Goal: Register for event/course

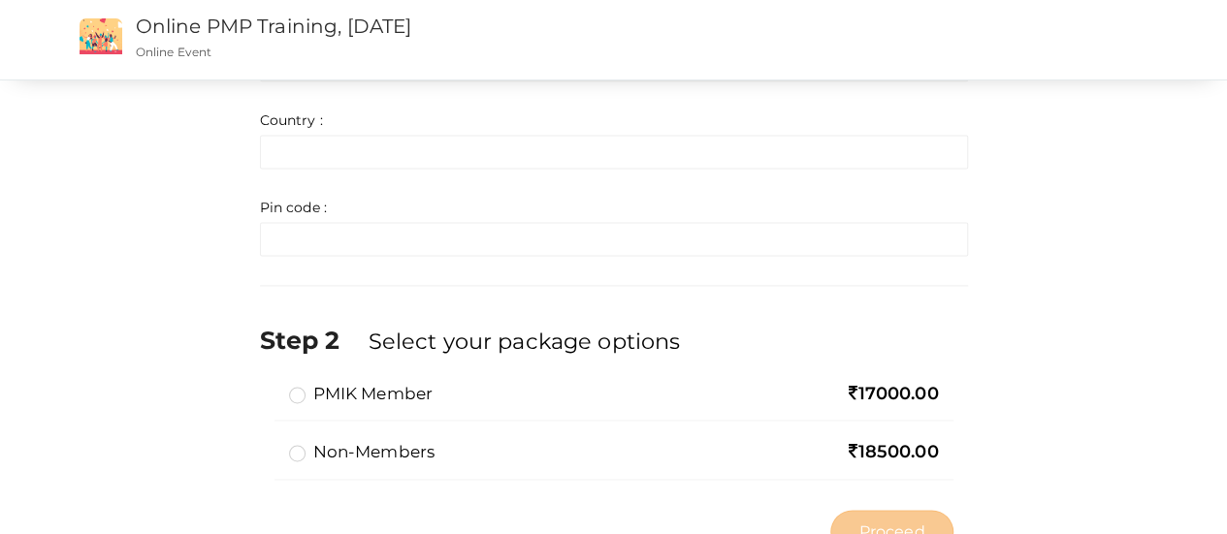
scroll to position [1341, 0]
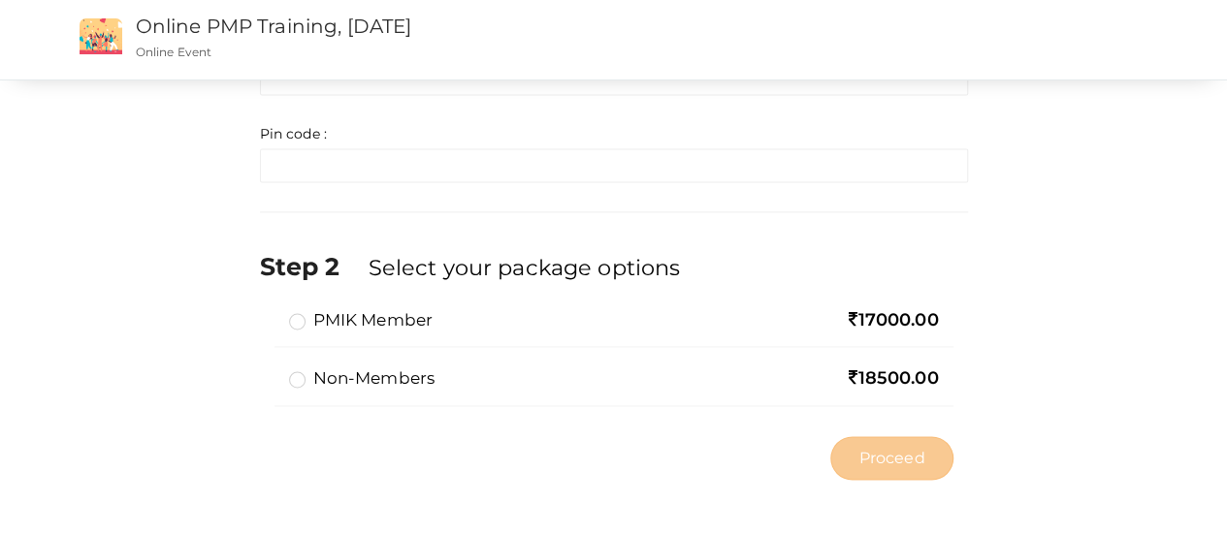
drag, startPoint x: 1229, startPoint y: 139, endPoint x: 1209, endPoint y: 500, distance: 362.3
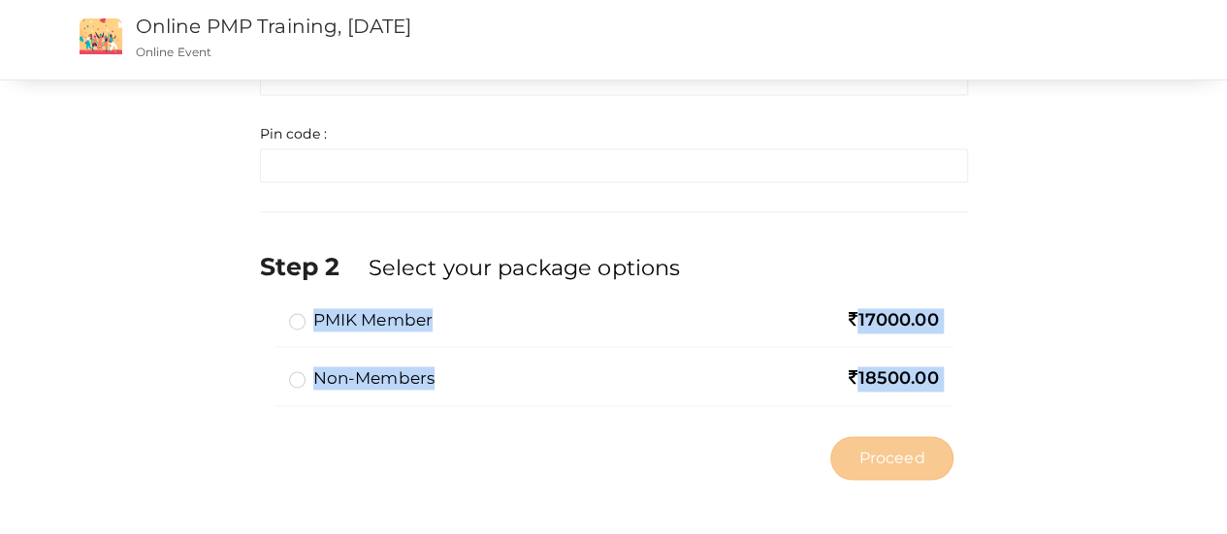
drag, startPoint x: 842, startPoint y: 304, endPoint x: 967, endPoint y: 321, distance: 126.3
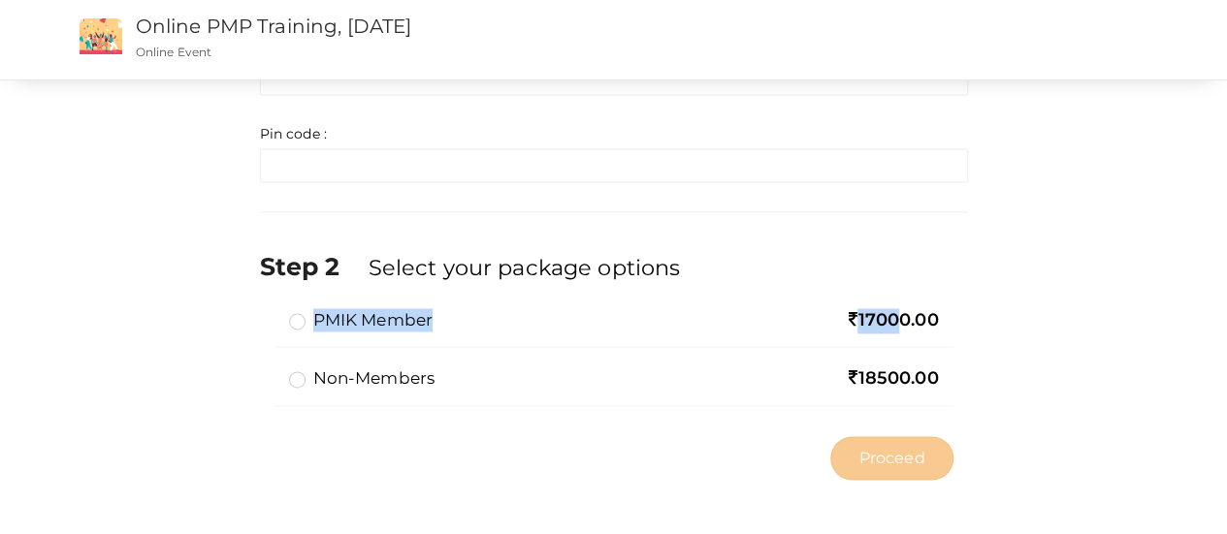
drag, startPoint x: 965, startPoint y: 320, endPoint x: 889, endPoint y: 307, distance: 76.7
click at [889, 308] on div "PMIK Member 17000.00 Non-members 18500.00 Limit Reached: You can select a maxim…" at bounding box center [614, 367] width 708 height 118
click at [889, 309] on span "17000.00" at bounding box center [893, 319] width 89 height 21
drag, startPoint x: 834, startPoint y: 309, endPoint x: 933, endPoint y: 311, distance: 99.0
click at [933, 311] on div "17000.00" at bounding box center [842, 320] width 192 height 25
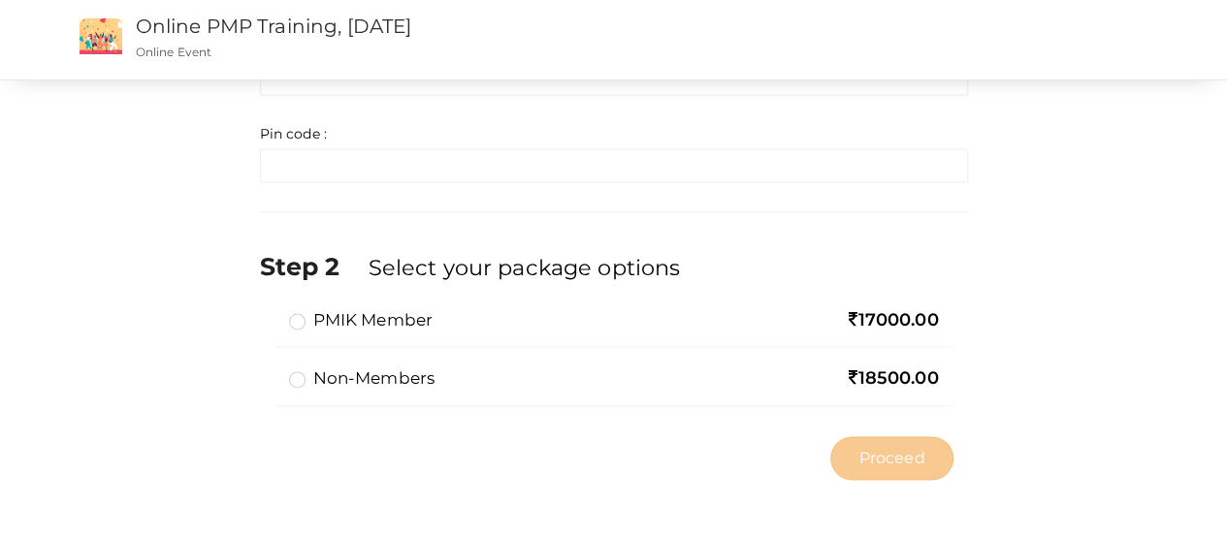
click at [933, 311] on span "17000.00" at bounding box center [893, 319] width 89 height 21
drag, startPoint x: 933, startPoint y: 311, endPoint x: 947, endPoint y: 315, distance: 14.1
click at [947, 315] on div "PMIK Member 17000.00" at bounding box center [613, 327] width 679 height 39
drag, startPoint x: 947, startPoint y: 315, endPoint x: 855, endPoint y: 314, distance: 91.2
click at [855, 314] on div "PMIK Member 17000.00" at bounding box center [613, 327] width 679 height 39
